Goal: Obtain resource: Download file/media

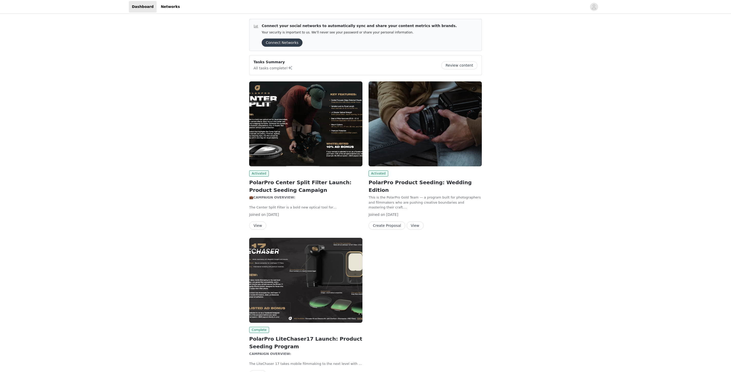
click at [324, 131] on img at bounding box center [305, 123] width 113 height 85
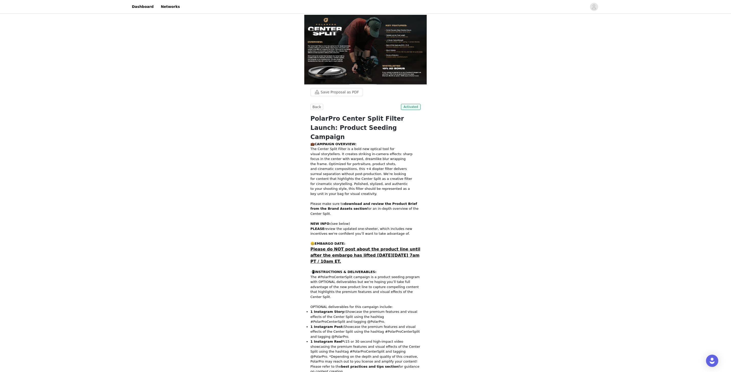
click at [385, 48] on img at bounding box center [365, 50] width 122 height 70
click at [348, 63] on img at bounding box center [365, 50] width 122 height 70
click at [340, 94] on button "Save Proposal as PDF" at bounding box center [336, 92] width 53 height 8
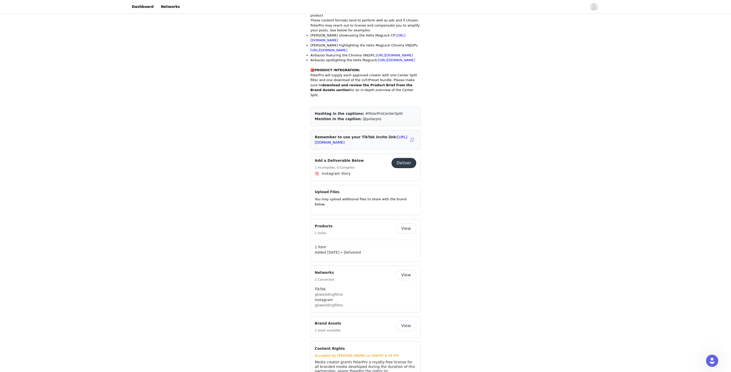
scroll to position [483, 0]
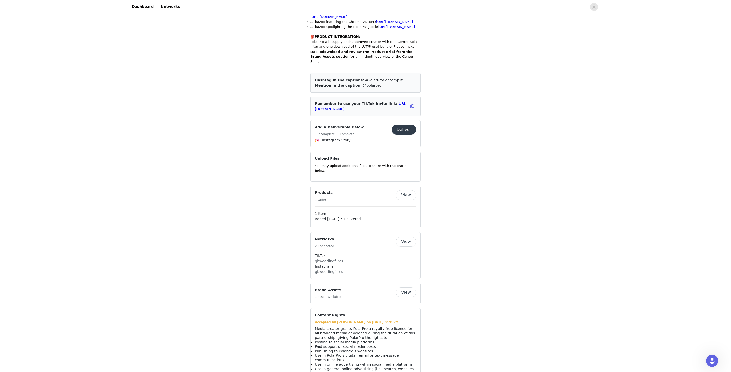
click at [408, 287] on button "View" at bounding box center [406, 292] width 20 height 10
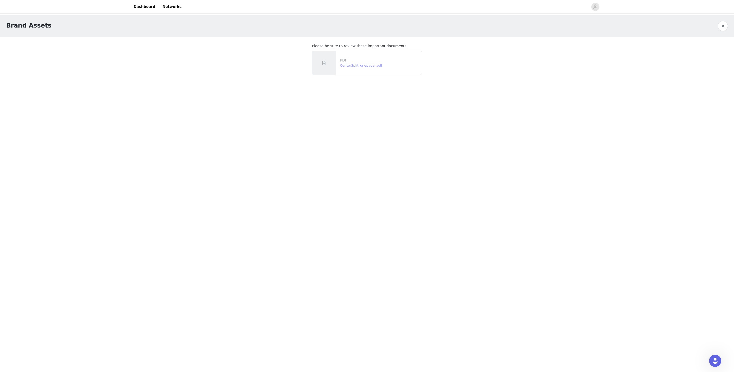
click at [360, 65] on link "CenterSplit_onepager.pdf" at bounding box center [361, 65] width 42 height 4
